Goal: Task Accomplishment & Management: Use online tool/utility

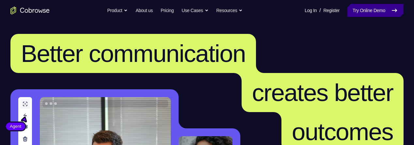
click at [371, 10] on link "Try Online Demo" at bounding box center [376, 10] width 56 height 13
click at [373, 12] on link "Try Online Demo" at bounding box center [376, 10] width 56 height 13
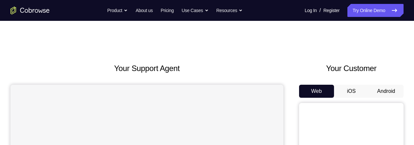
click at [386, 90] on button "Android" at bounding box center [386, 91] width 35 height 13
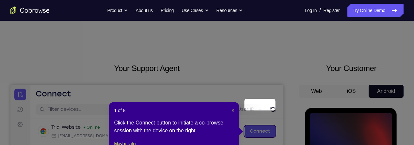
scroll to position [45, 0]
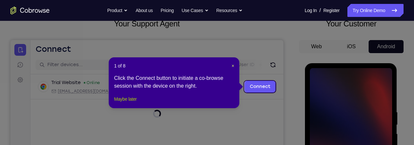
click at [124, 103] on button "Maybe later" at bounding box center [125, 99] width 23 height 8
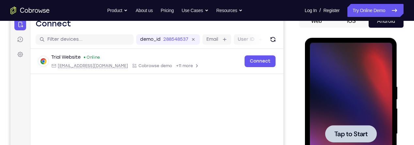
scroll to position [71, 0]
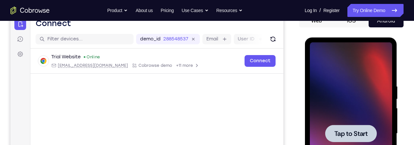
click at [349, 131] on span "Tap to Start" at bounding box center [350, 134] width 33 height 7
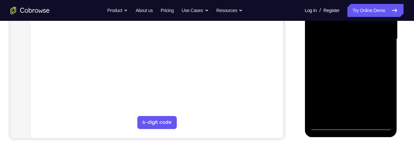
scroll to position [169, 0]
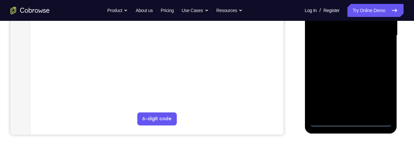
click at [351, 124] on div at bounding box center [351, 35] width 82 height 183
click at [381, 92] on div at bounding box center [351, 35] width 82 height 183
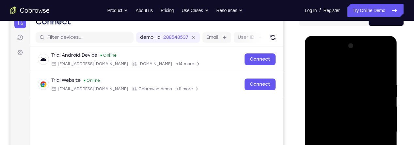
scroll to position [63, 0]
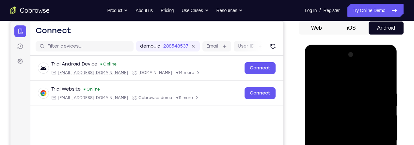
click at [348, 76] on div at bounding box center [351, 141] width 82 height 183
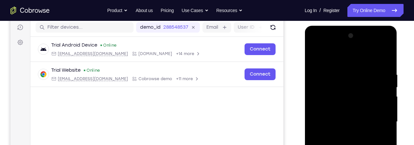
scroll to position [83, 0]
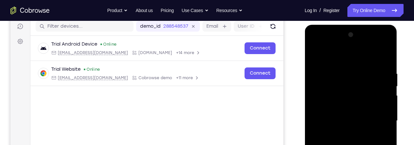
click at [378, 118] on div at bounding box center [351, 121] width 82 height 183
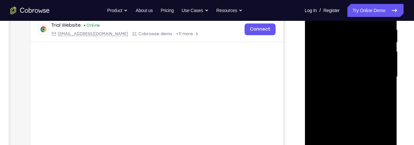
scroll to position [131, 0]
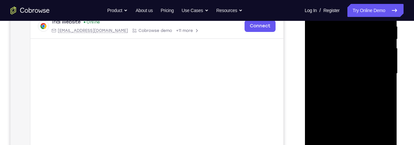
click at [343, 87] on div at bounding box center [351, 73] width 82 height 183
click at [367, 68] on div at bounding box center [351, 73] width 82 height 183
click at [342, 60] on div at bounding box center [351, 73] width 82 height 183
click at [361, 75] on div at bounding box center [351, 73] width 82 height 183
click at [354, 97] on div at bounding box center [351, 73] width 82 height 183
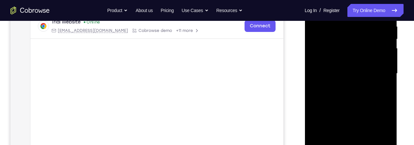
click at [352, 94] on div at bounding box center [351, 73] width 82 height 183
click at [360, 101] on div at bounding box center [351, 73] width 82 height 183
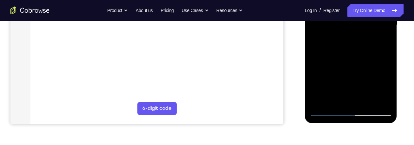
scroll to position [181, 0]
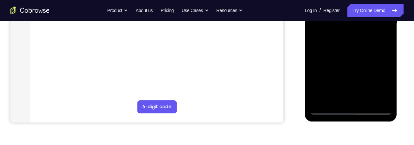
click at [367, 99] on div at bounding box center [351, 23] width 82 height 183
click at [352, 58] on div at bounding box center [351, 23] width 82 height 183
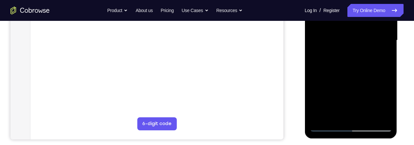
scroll to position [164, 0]
click at [353, 35] on div at bounding box center [351, 40] width 82 height 183
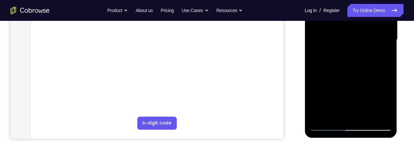
scroll to position [165, 0]
click at [382, 58] on div at bounding box center [351, 39] width 82 height 183
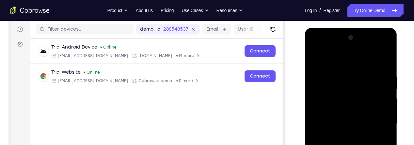
scroll to position [78, 0]
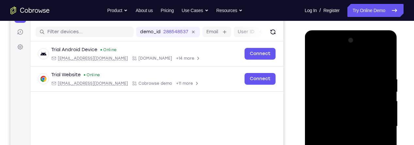
click at [319, 60] on div at bounding box center [351, 126] width 82 height 183
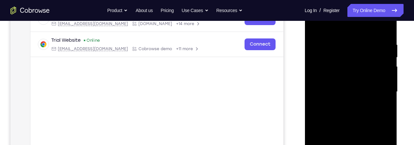
scroll to position [115, 0]
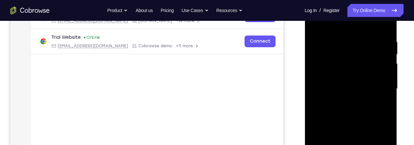
click at [349, 99] on div at bounding box center [351, 89] width 82 height 183
click at [383, 104] on div at bounding box center [351, 89] width 82 height 183
click at [319, 23] on div at bounding box center [351, 89] width 82 height 183
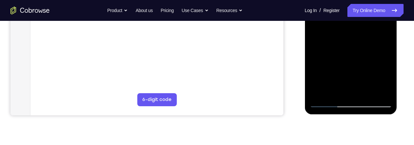
scroll to position [189, 0]
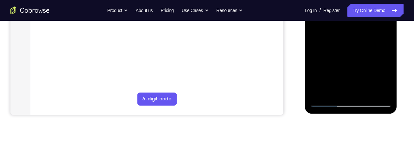
click at [354, 106] on div at bounding box center [351, 15] width 82 height 183
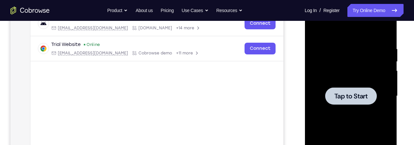
scroll to position [107, 0]
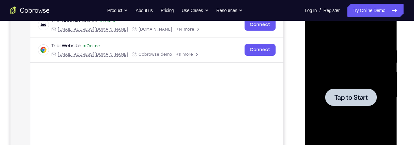
click at [351, 101] on span "Tap to Start" at bounding box center [350, 97] width 33 height 7
